Goal: Check status: Check status

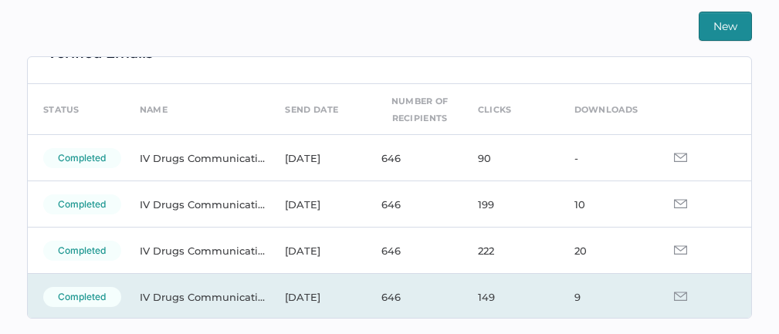
scroll to position [33, 0]
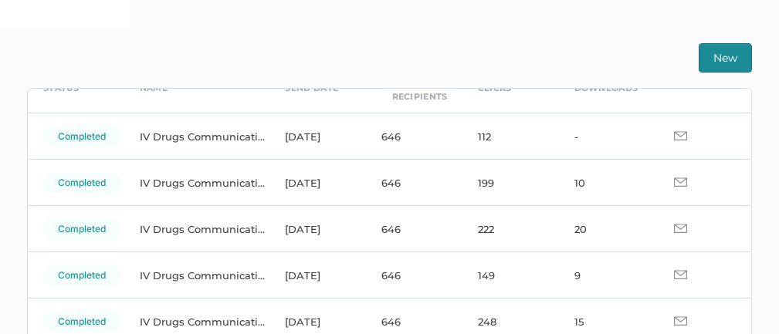
scroll to position [60, 0]
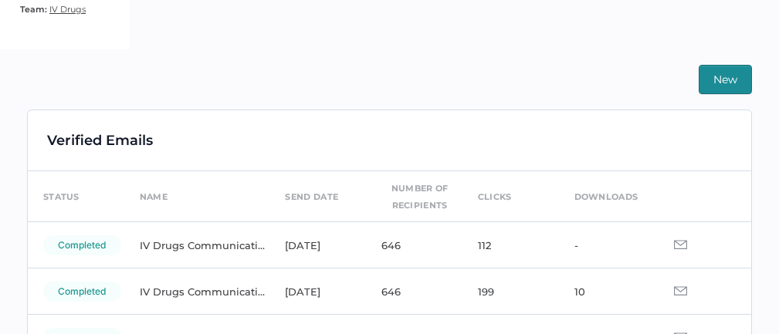
scroll to position [313, 0]
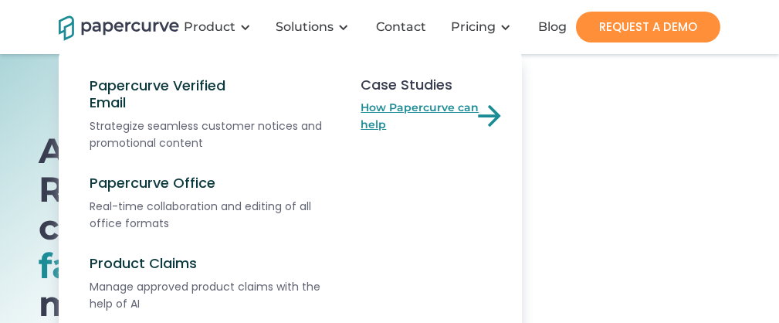
click at [440, 110] on link "How Papercurve can help" at bounding box center [433, 116] width 146 height 34
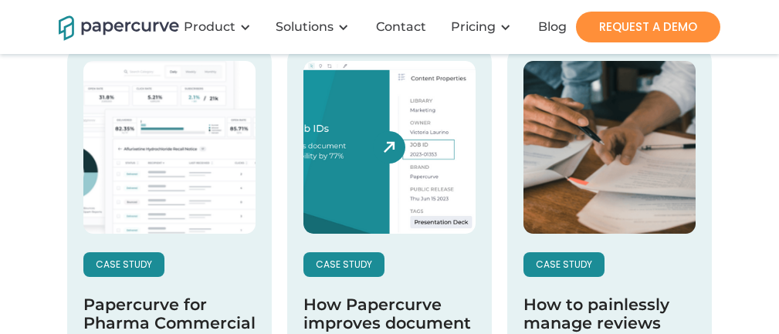
scroll to position [174, 0]
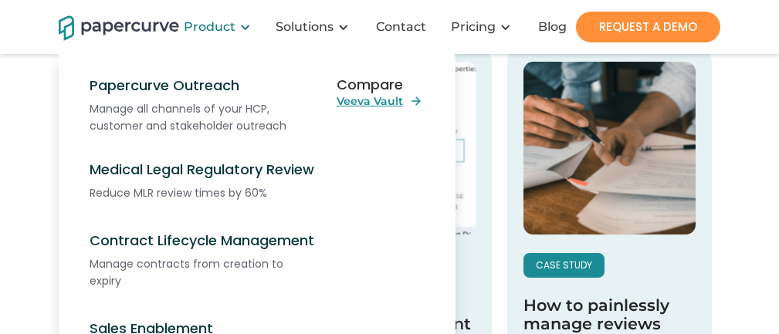
click at [219, 25] on div "Product" at bounding box center [210, 26] width 52 height 15
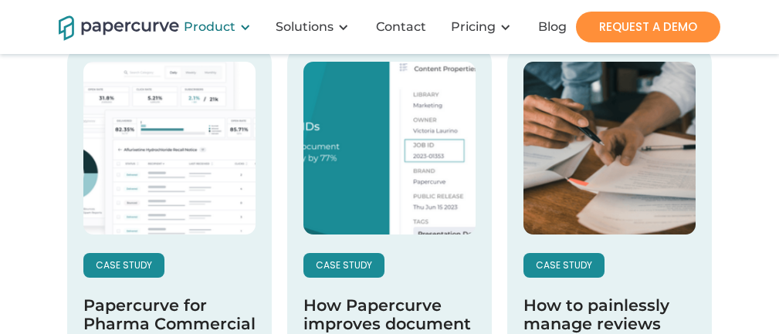
click at [219, 25] on div "Product" at bounding box center [210, 26] width 52 height 15
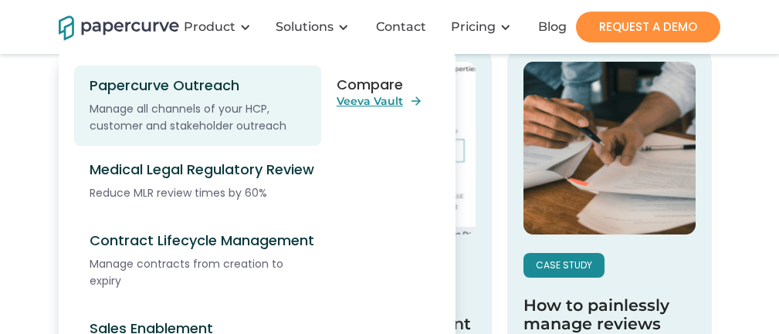
click at [181, 84] on div "Papercurve Outreach" at bounding box center [203, 85] width 227 height 17
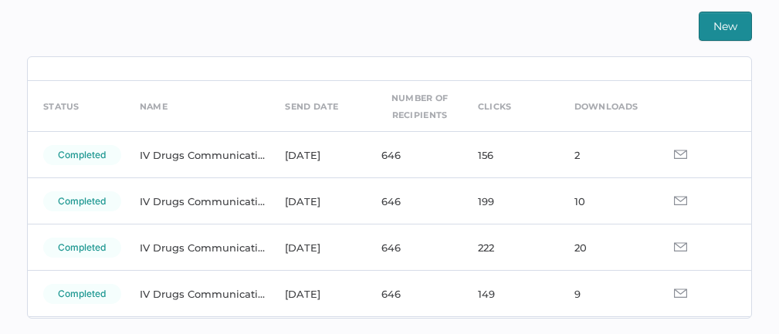
scroll to position [38, 0]
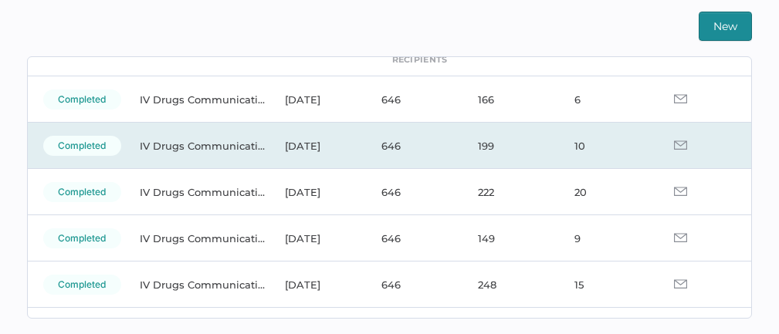
scroll to position [62, 0]
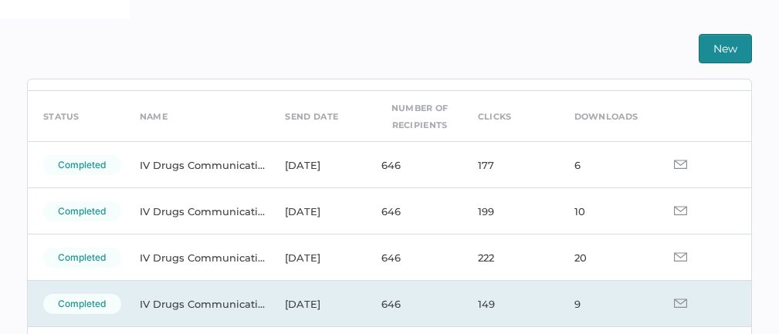
scroll to position [30, 0]
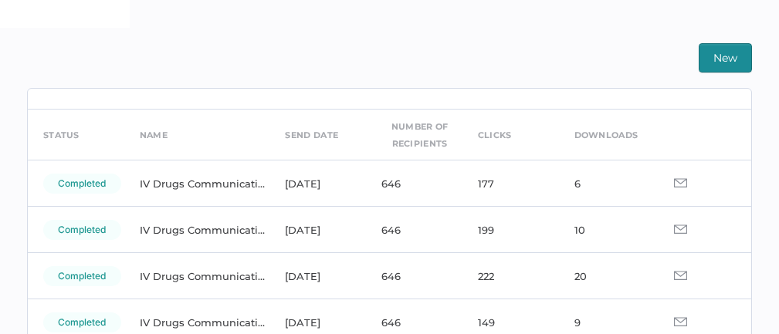
scroll to position [43, 0]
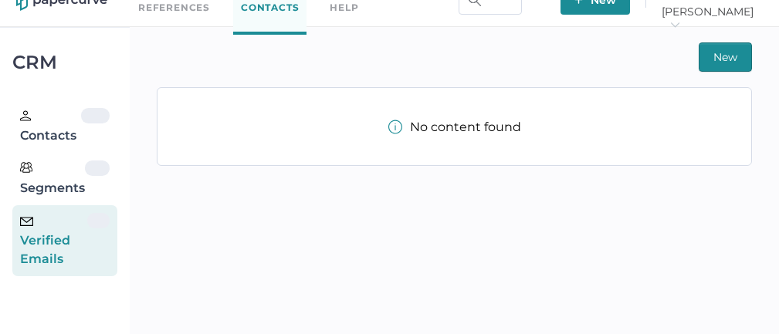
scroll to position [27, 0]
click at [81, 252] on div "Verified Emails" at bounding box center [53, 241] width 67 height 56
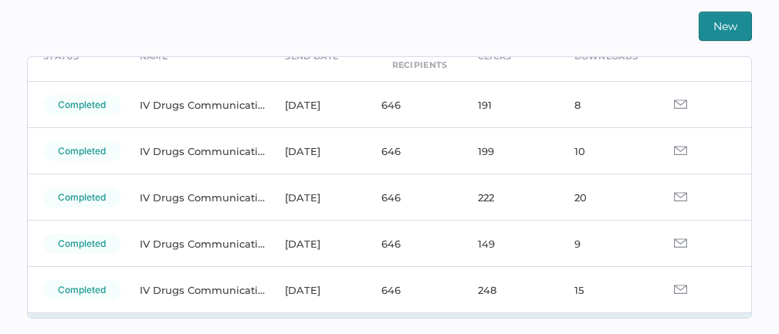
scroll to position [92, 0]
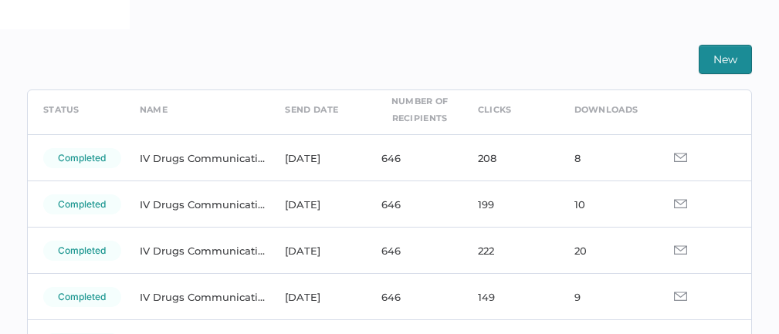
scroll to position [63, 0]
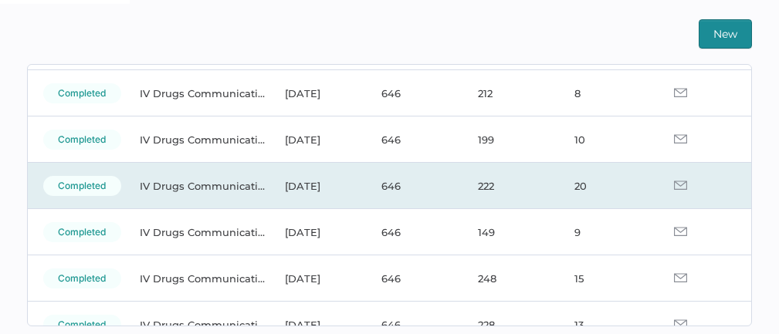
scroll to position [108, 0]
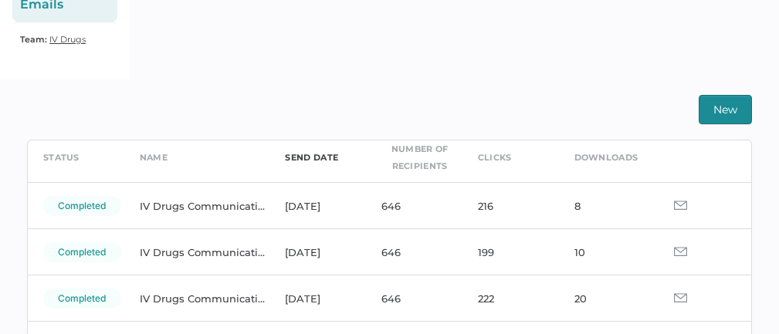
scroll to position [73, 0]
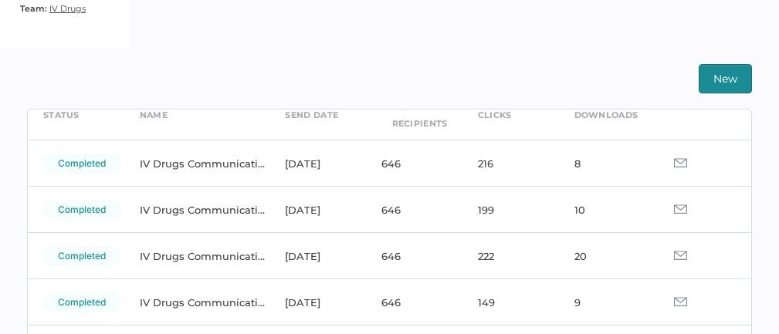
scroll to position [82, 0]
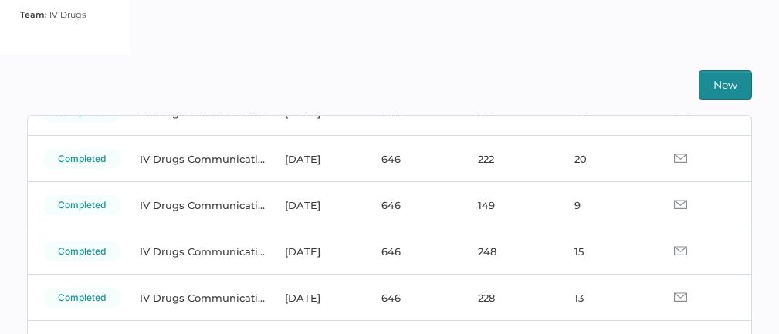
scroll to position [191, 0]
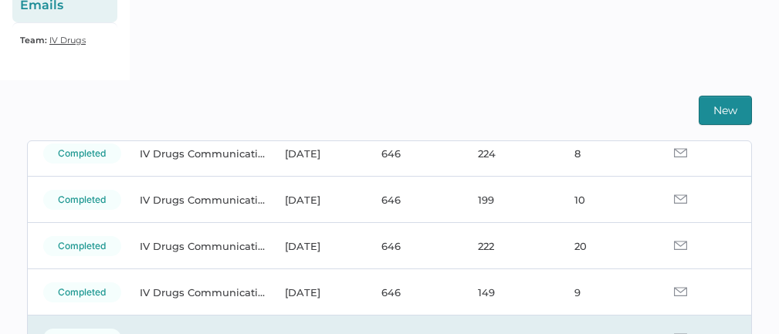
scroll to position [118, 0]
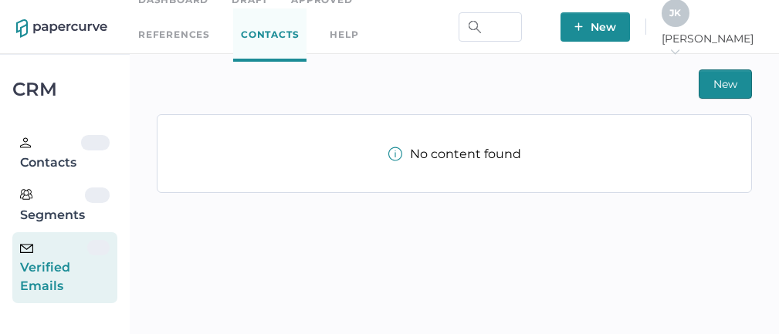
scroll to position [27, 0]
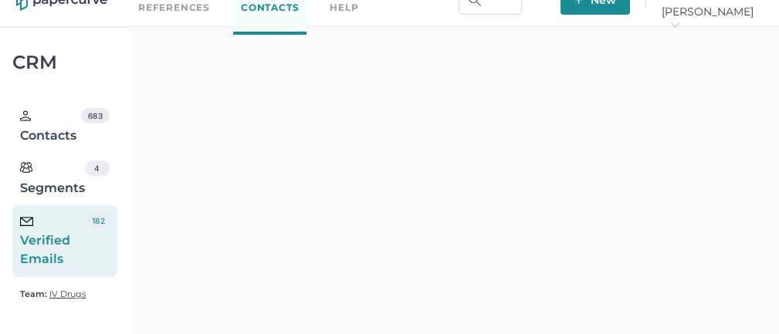
click at [52, 235] on div "Verified Emails" at bounding box center [53, 241] width 67 height 56
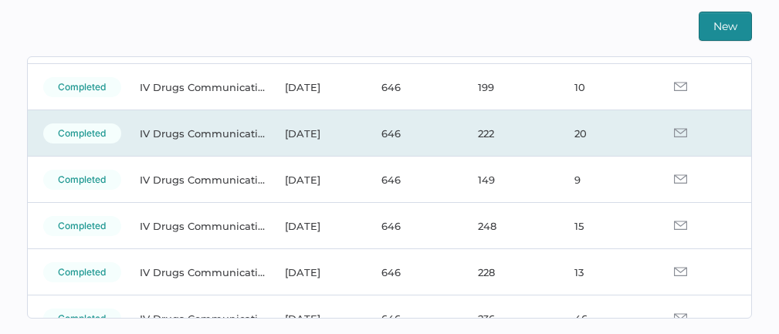
scroll to position [0, 0]
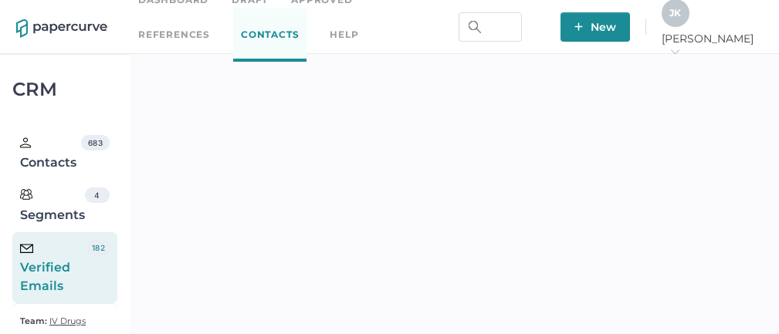
click at [689, 24] on div "J K" at bounding box center [675, 13] width 28 height 28
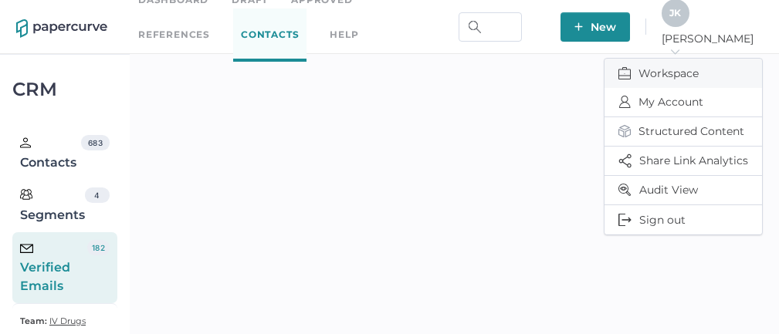
click at [657, 63] on span "Workspace" at bounding box center [683, 73] width 130 height 29
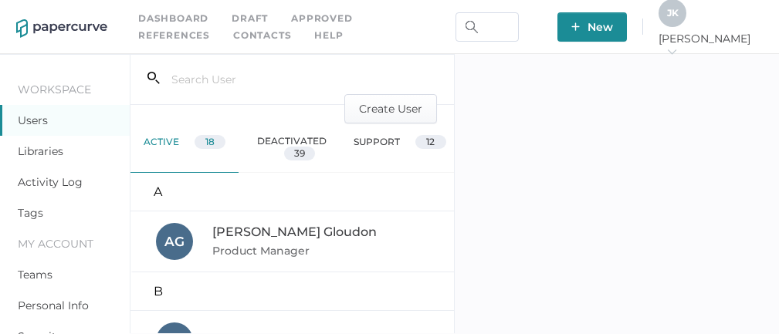
click at [35, 173] on div "Activity Log" at bounding box center [65, 182] width 130 height 31
click at [35, 180] on link "Activity Log" at bounding box center [50, 182] width 65 height 14
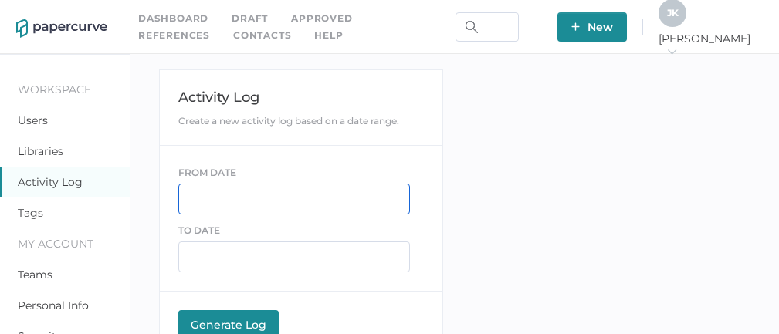
click at [214, 200] on input "text" at bounding box center [293, 199] width 231 height 31
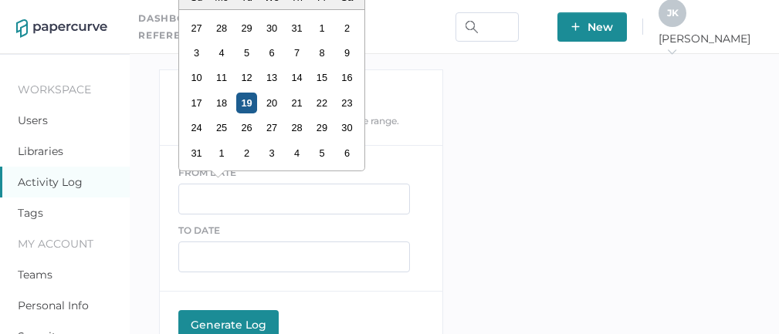
click at [245, 103] on div "19" at bounding box center [246, 103] width 21 height 21
type input "08/19/2025"
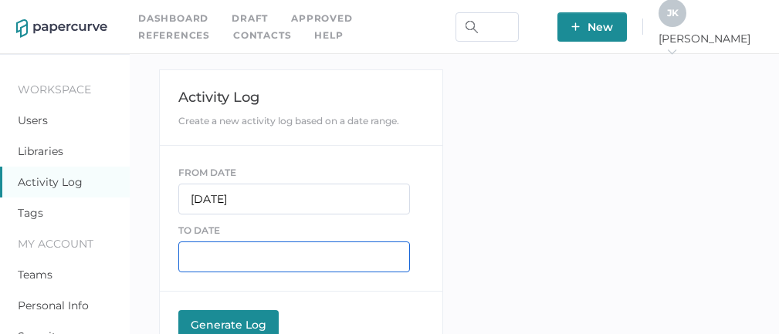
click at [231, 253] on input "text" at bounding box center [293, 257] width 231 height 31
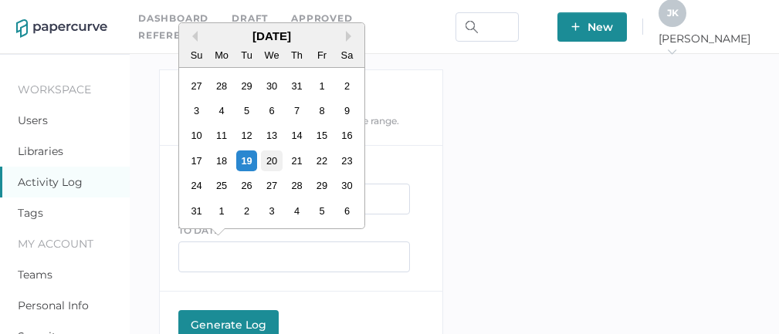
click at [268, 157] on div "20" at bounding box center [272, 160] width 21 height 21
type input "08/20/2025"
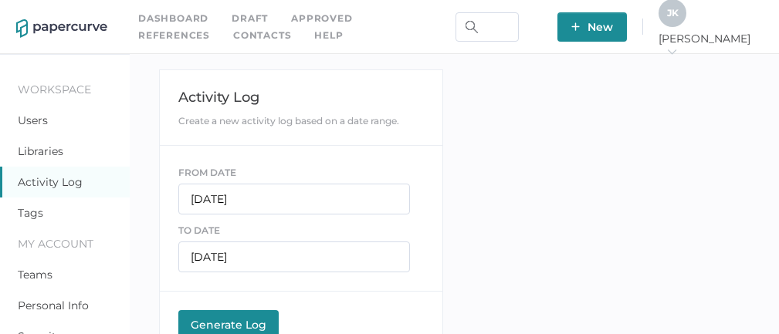
click at [235, 316] on button "Generate Log Processing" at bounding box center [228, 325] width 100 height 31
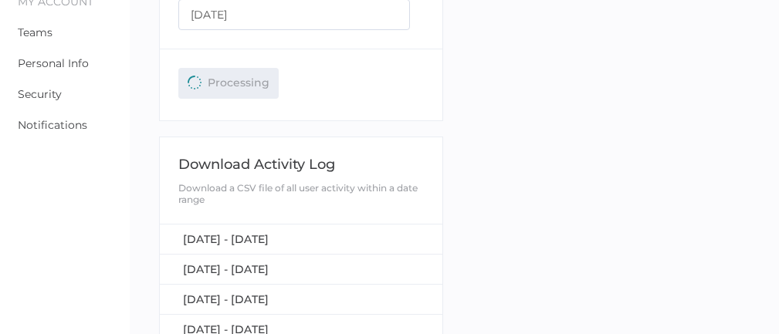
scroll to position [242, 0]
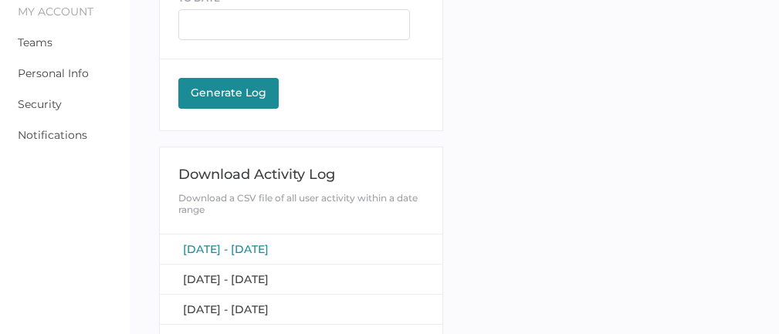
click at [258, 245] on span "[DATE] - [DATE]" at bounding box center [226, 249] width 86 height 14
